Goal: Check status: Check status

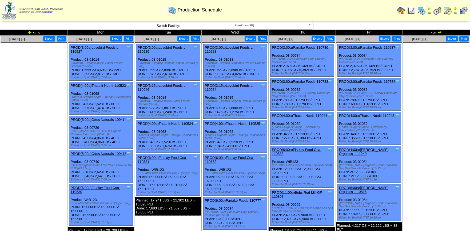
click at [29, 33] on img at bounding box center [30, 32] width 4 height 4
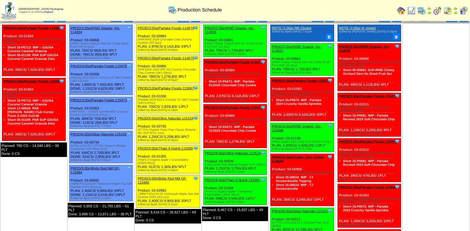
scroll to position [30, 0]
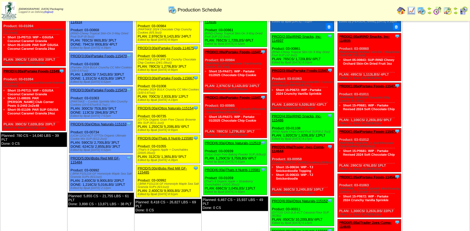
click at [449, 128] on td "Aug 23 [+] Print Export" at bounding box center [435, 176] width 67 height 340
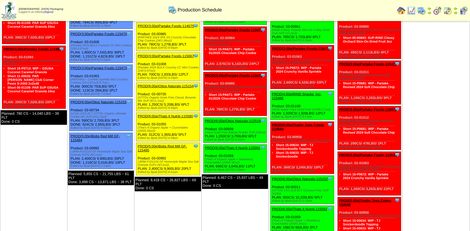
scroll to position [59, 0]
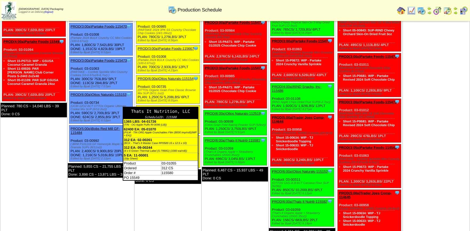
click at [147, 180] on td "PO 15549" at bounding box center [160, 177] width 74 height 5
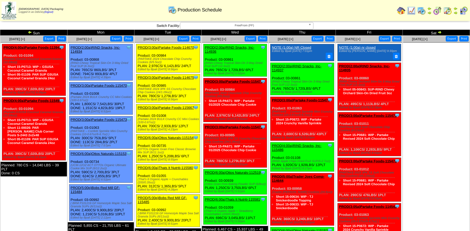
scroll to position [30, 0]
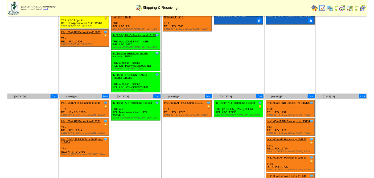
scroll to position [30, 0]
